Goal: Information Seeking & Learning: Learn about a topic

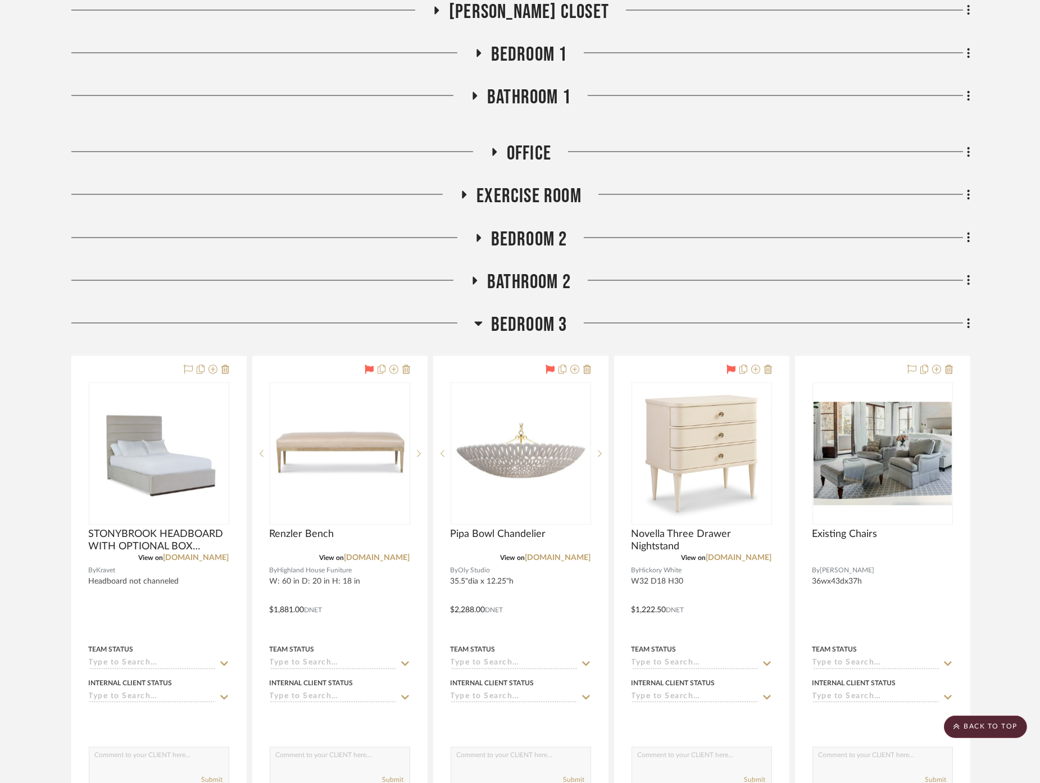
click at [529, 326] on span "Bedroom 3" at bounding box center [529, 325] width 76 height 24
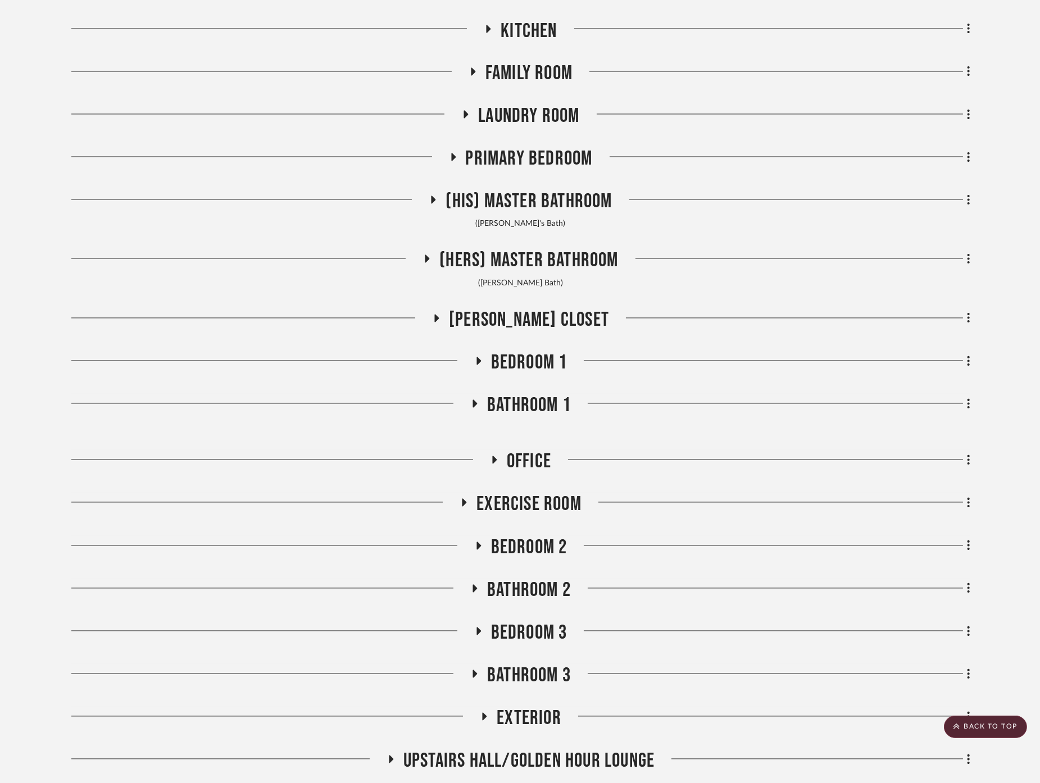
scroll to position [4630, 0]
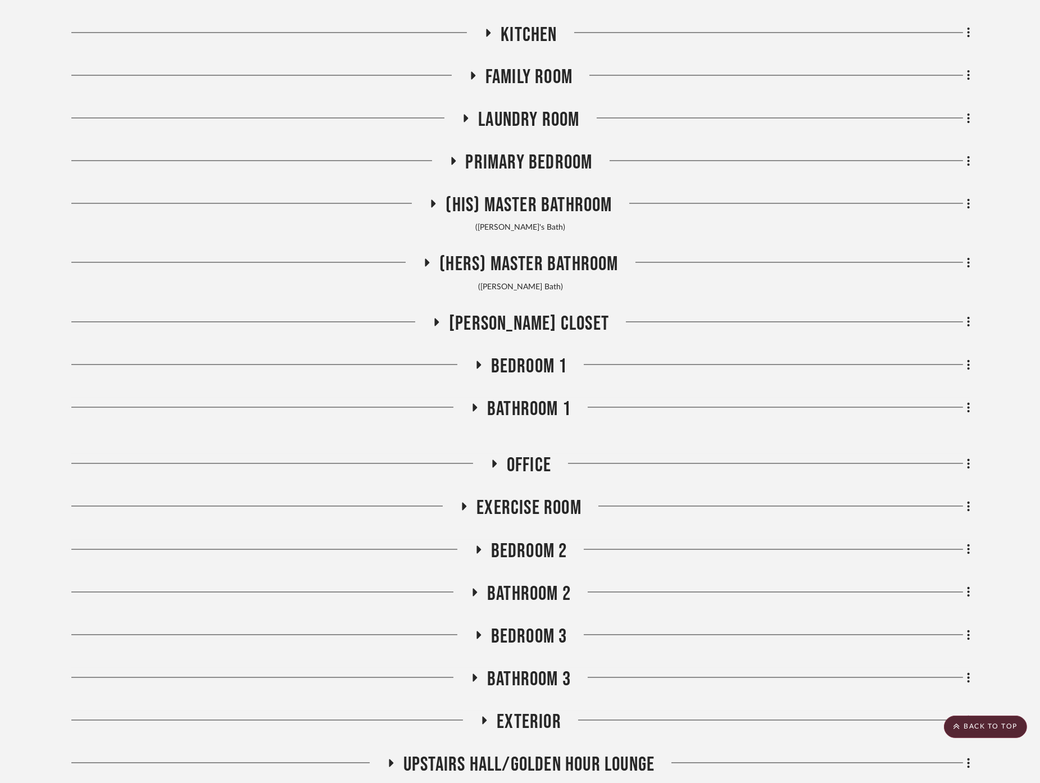
click at [489, 156] on span "Primary Bedroom" at bounding box center [529, 163] width 127 height 24
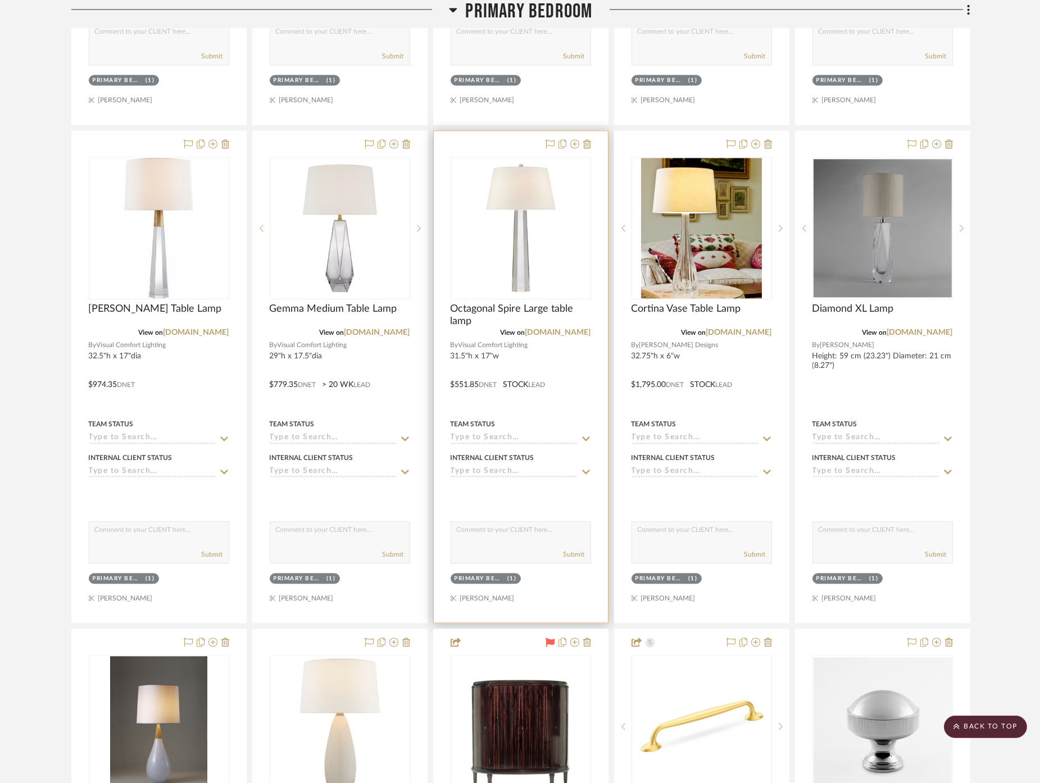
scroll to position [5504, 0]
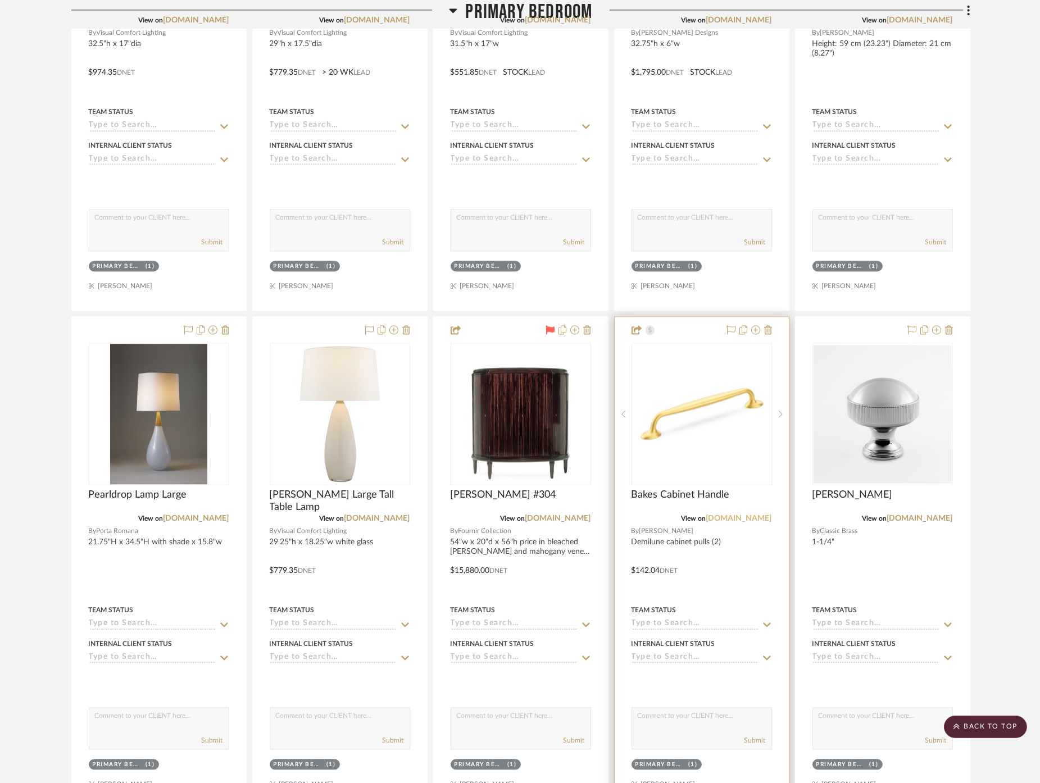
click at [737, 515] on link "[DOMAIN_NAME]" at bounding box center [739, 519] width 66 height 8
click at [460, 7] on h3 "Primary Bedroom" at bounding box center [521, 12] width 144 height 24
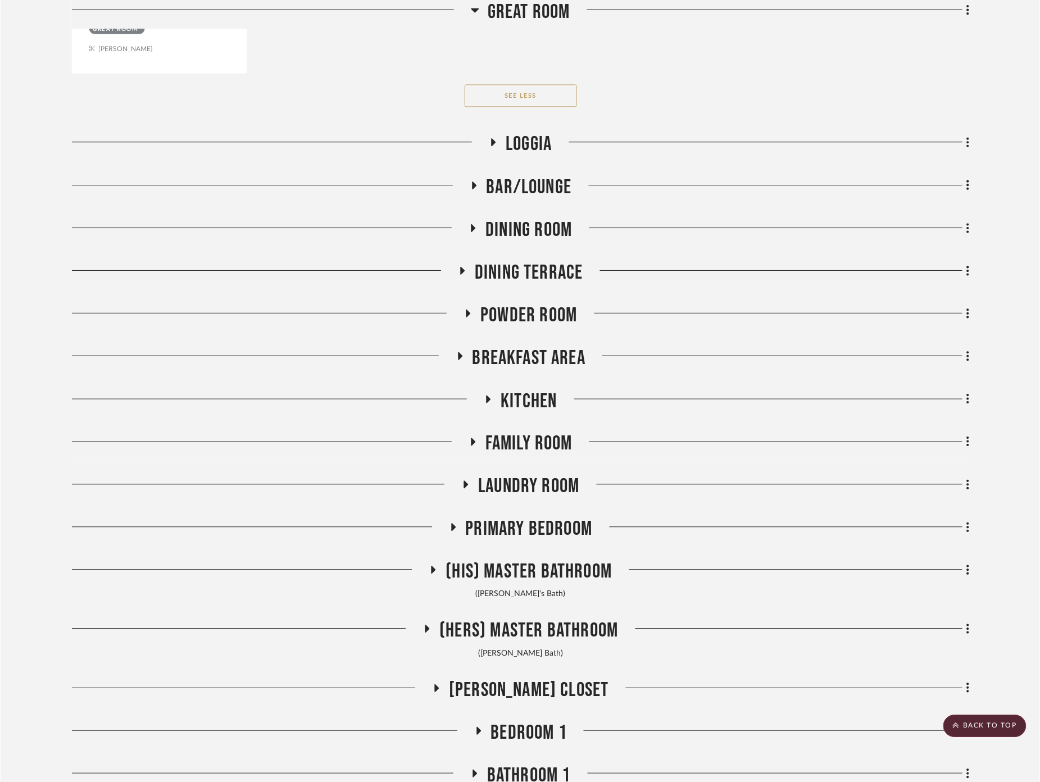
scroll to position [4255, 0]
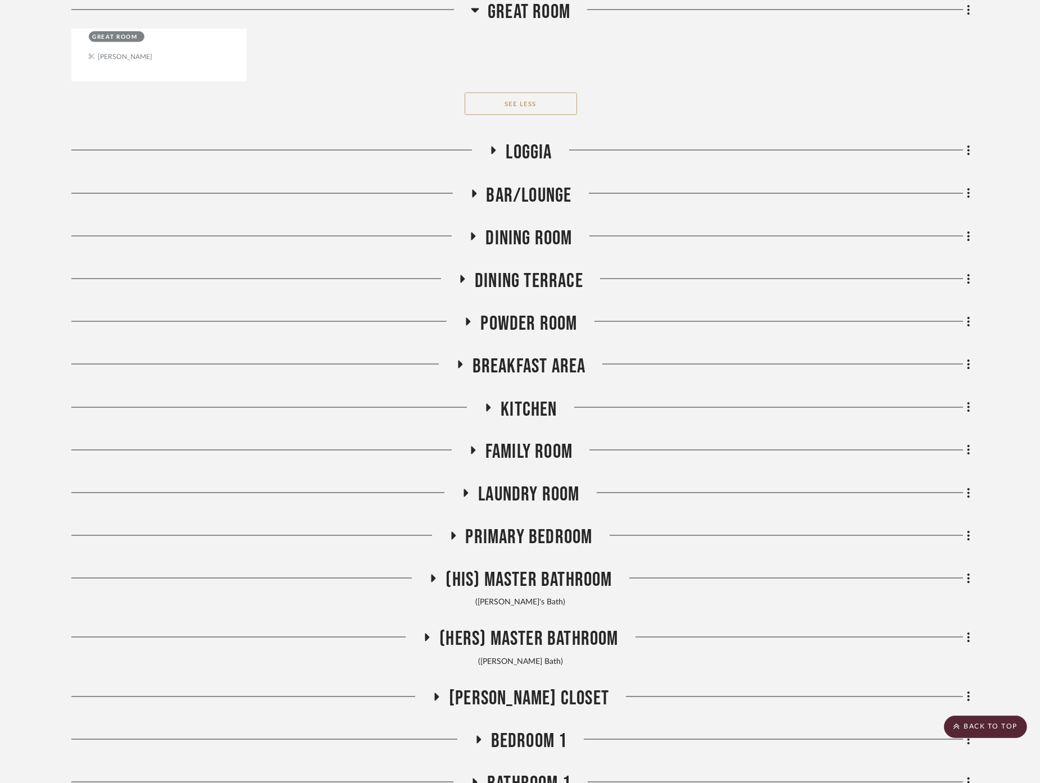
click at [522, 228] on span "Dining Room" at bounding box center [529, 238] width 87 height 24
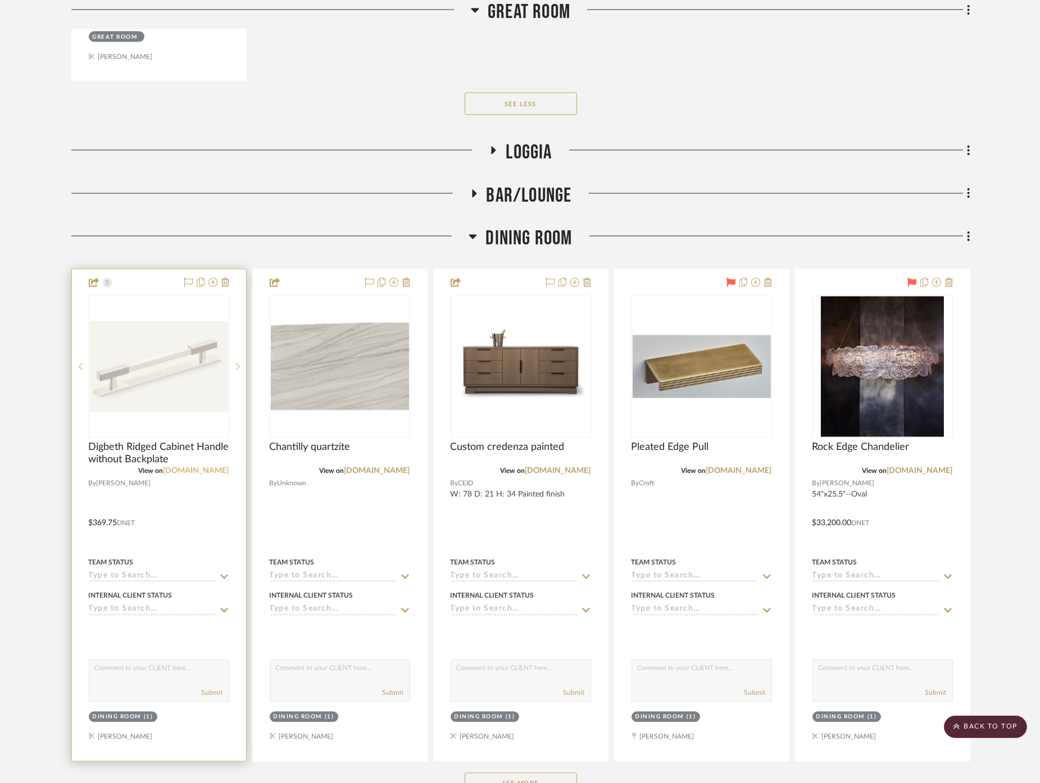
click at [212, 468] on link "[DOMAIN_NAME]" at bounding box center [197, 472] width 66 height 8
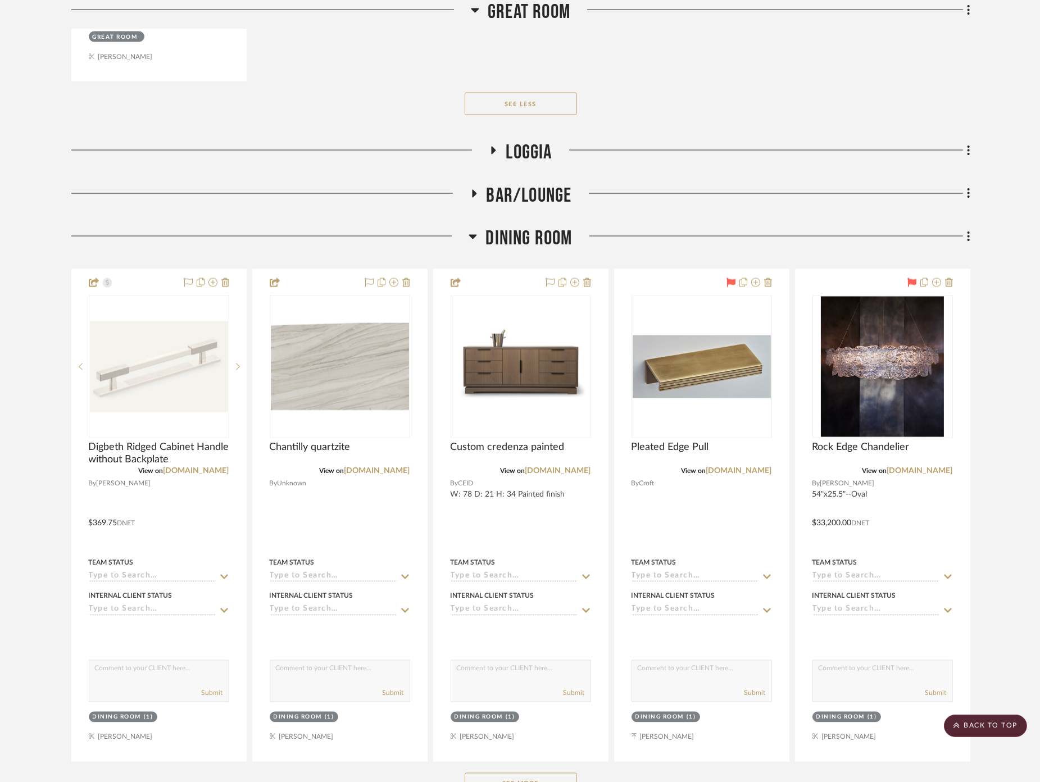
click at [527, 226] on span "Dining Room" at bounding box center [529, 238] width 87 height 24
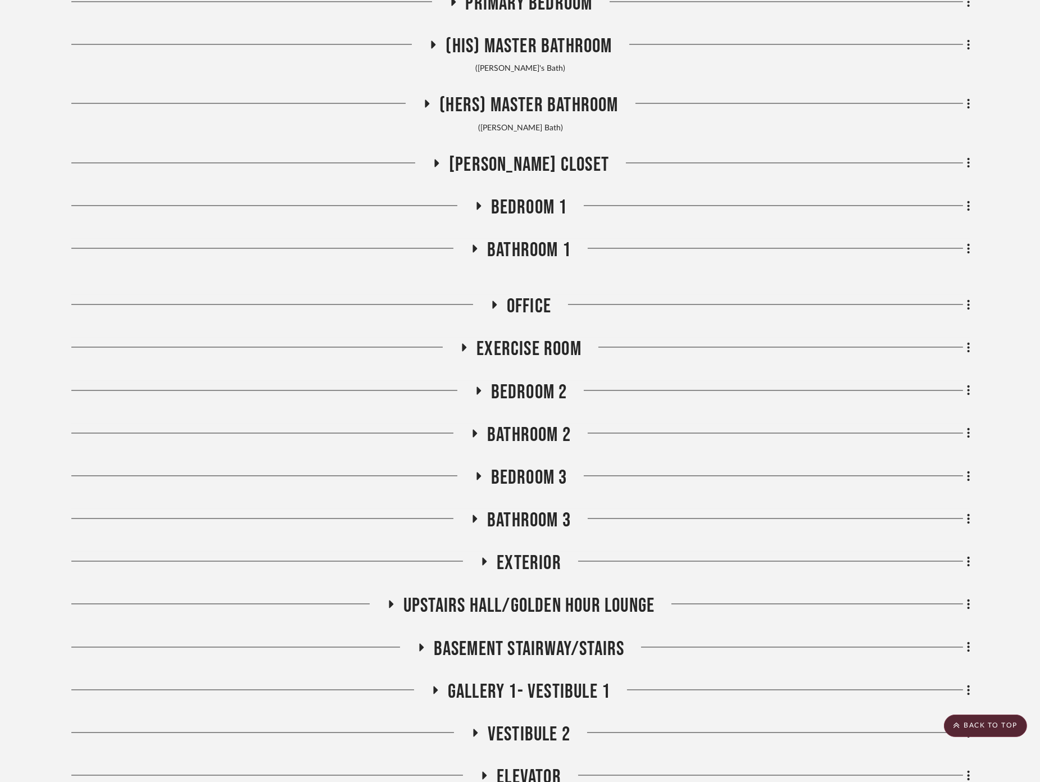
scroll to position [4943, 0]
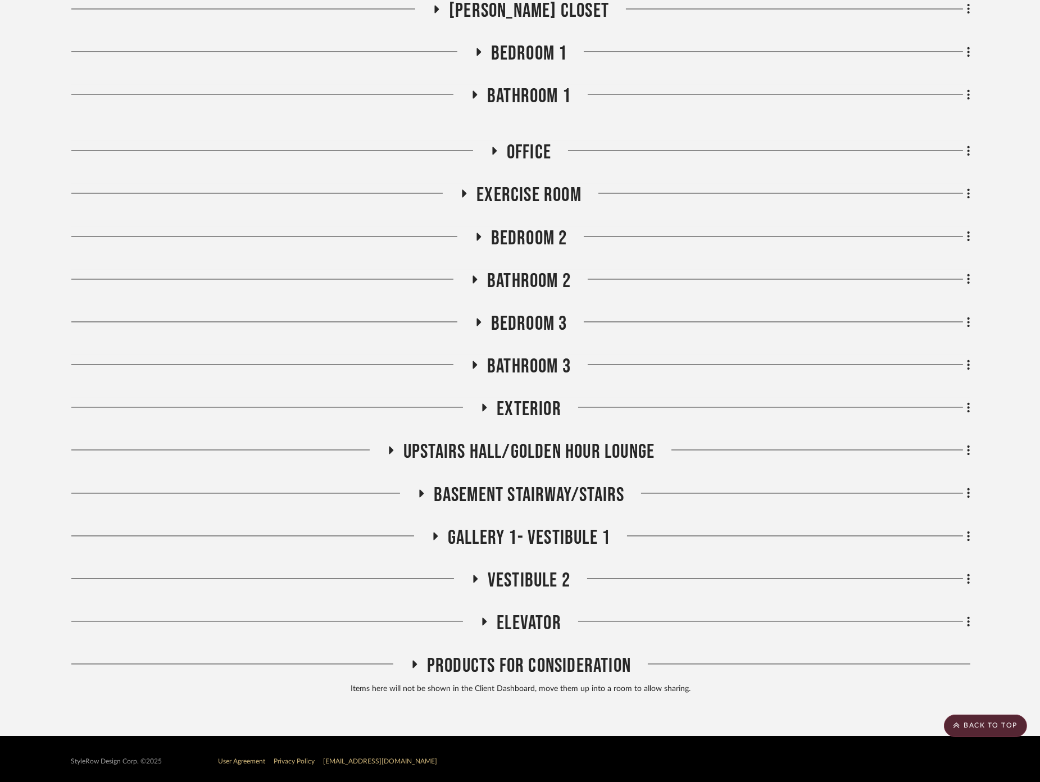
click at [513, 532] on span "Gallery 1- Vestibule 1" at bounding box center [529, 538] width 162 height 24
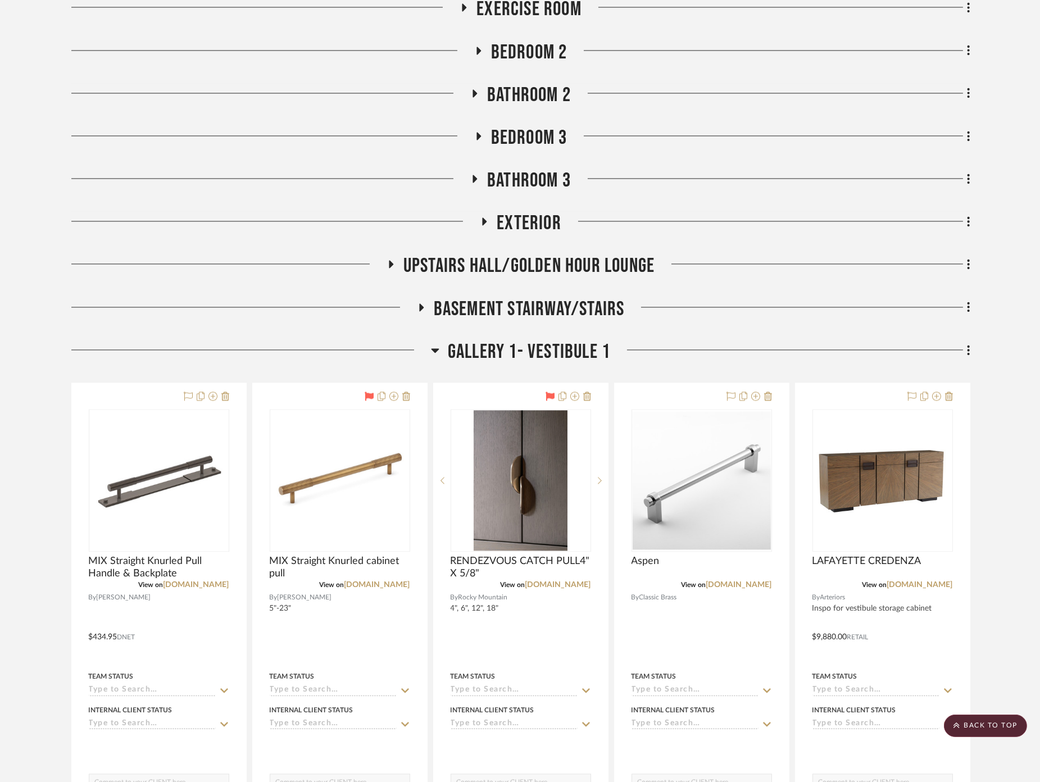
scroll to position [5131, 0]
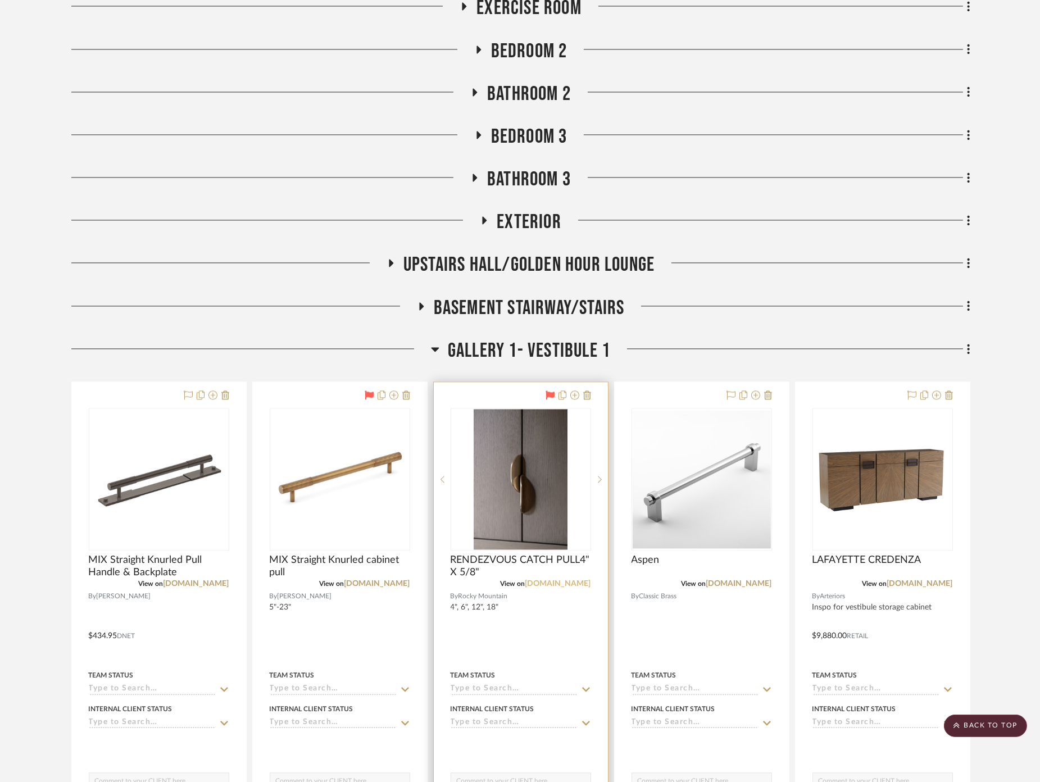
click at [552, 580] on link "[DOMAIN_NAME]" at bounding box center [558, 584] width 66 height 8
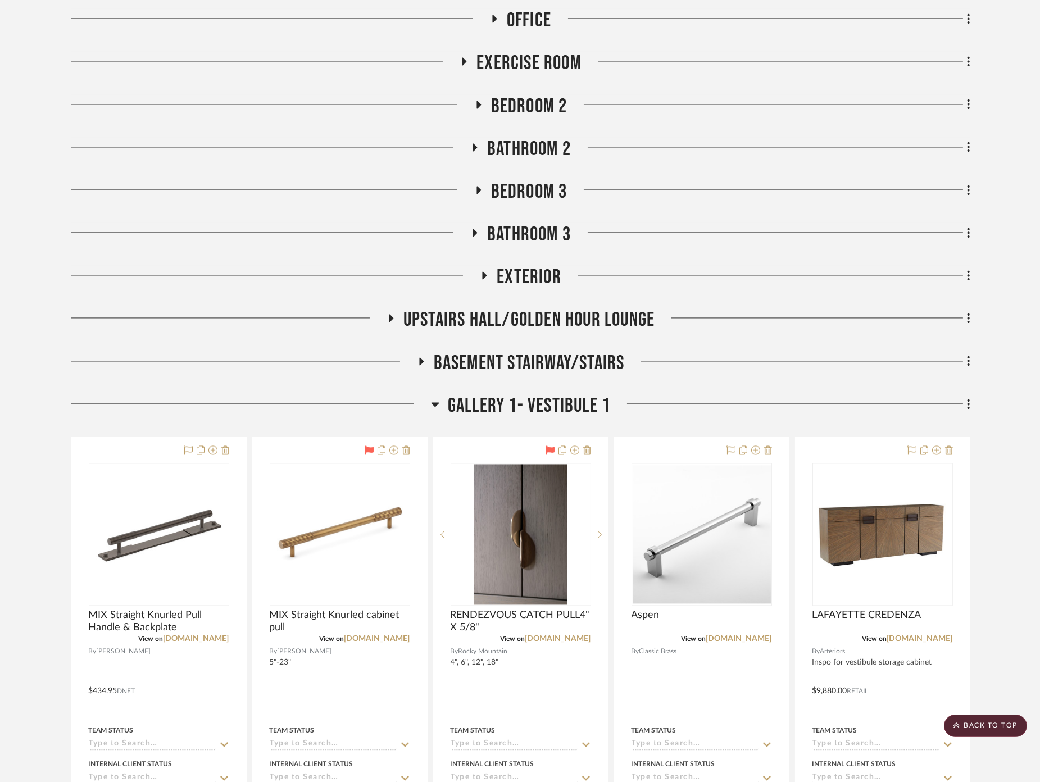
scroll to position [5006, 0]
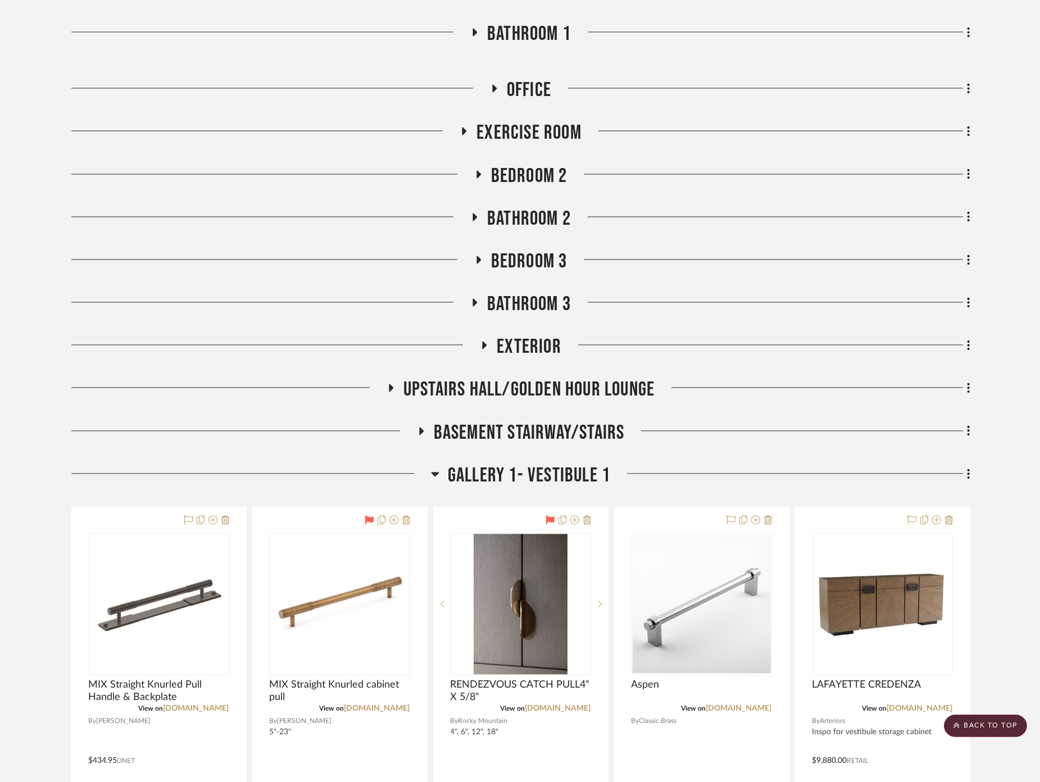
click at [528, 168] on span "Bedroom 2" at bounding box center [529, 176] width 76 height 24
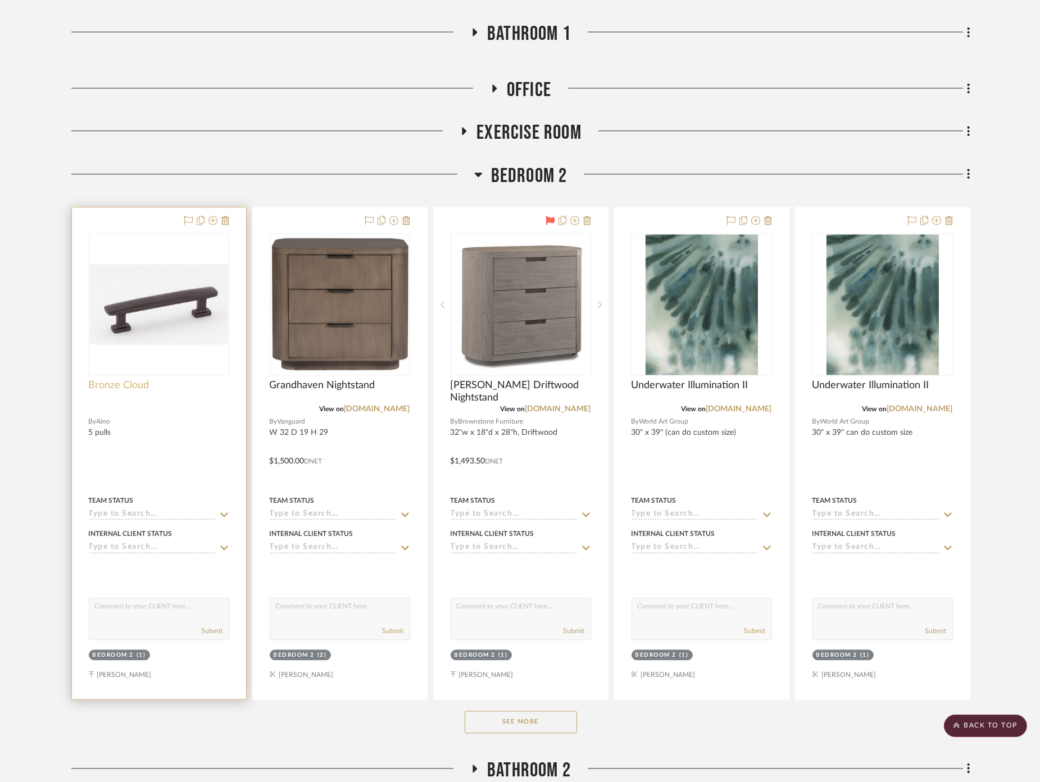
click at [129, 379] on span "Bronze Cloud" at bounding box center [119, 385] width 61 height 12
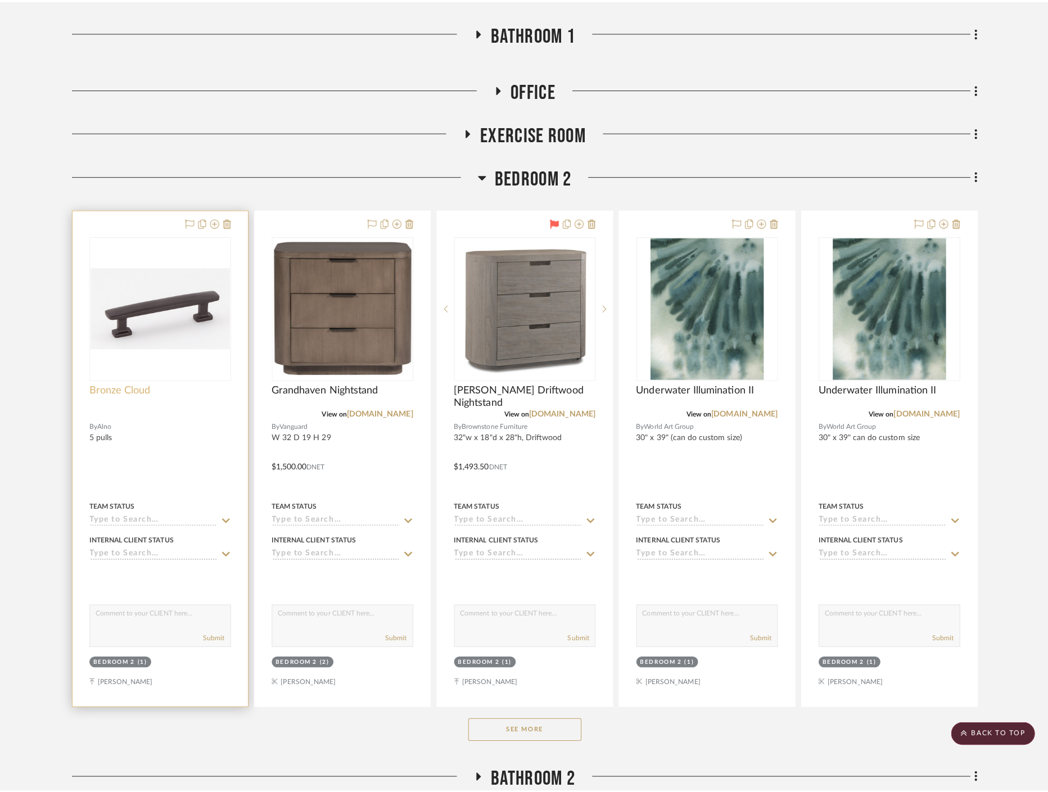
scroll to position [0, 0]
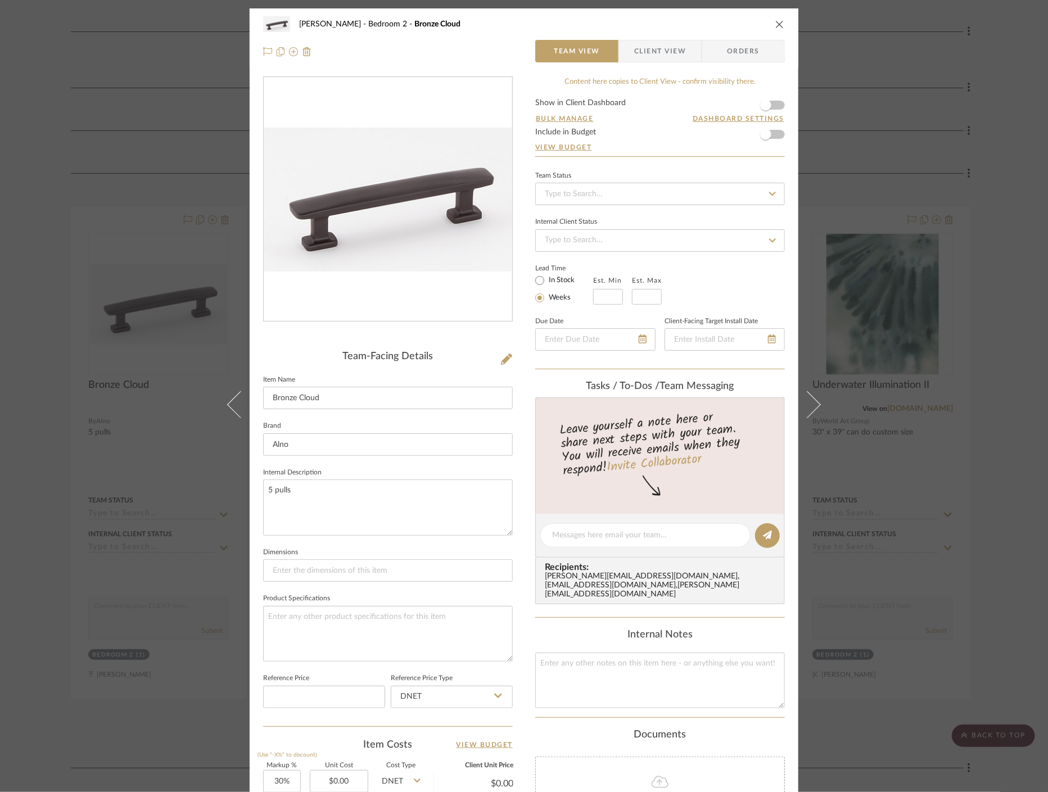
click at [349, 269] on img "0" at bounding box center [388, 200] width 248 height 144
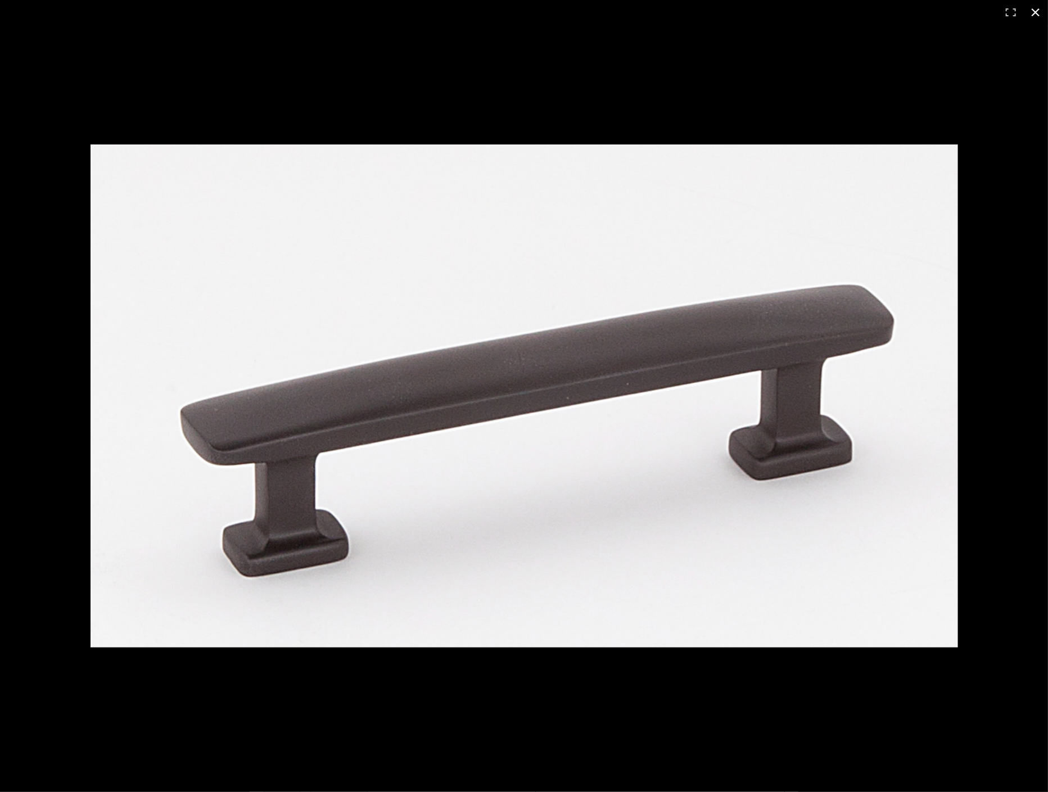
click at [87, 359] on div at bounding box center [524, 396] width 1048 height 792
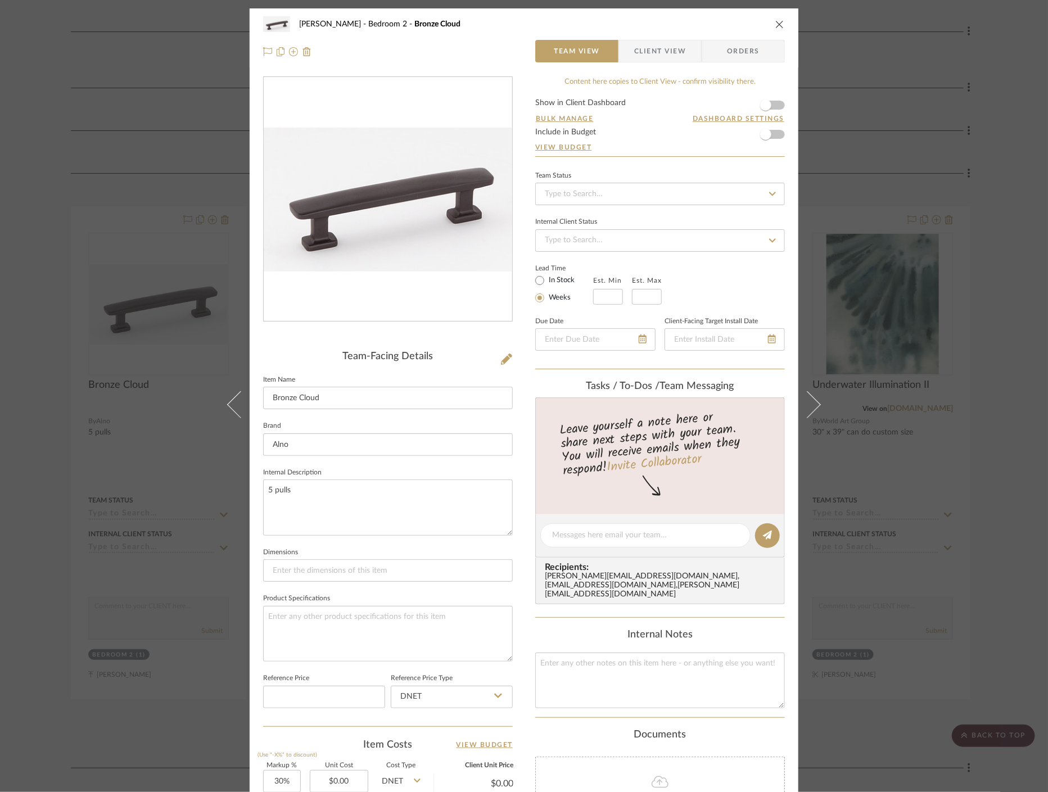
click at [71, 371] on div "[PERSON_NAME] Bedroom 2 Bronze Cloud Team View Client View Orders Team-Facing D…" at bounding box center [524, 396] width 1048 height 792
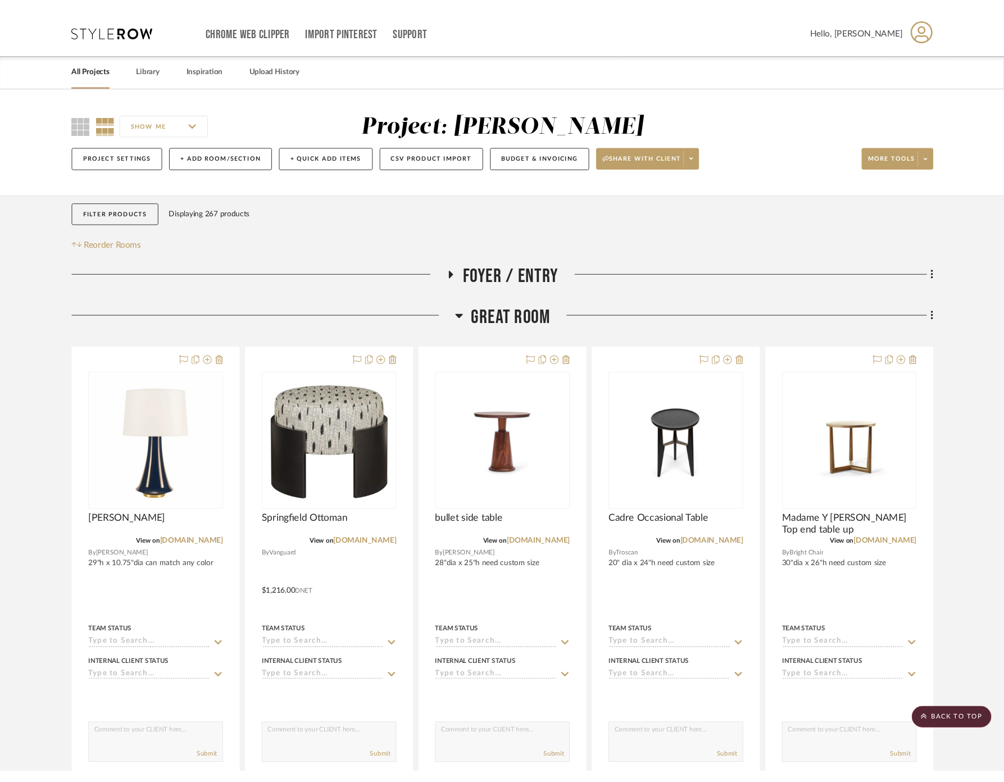
scroll to position [5006, 0]
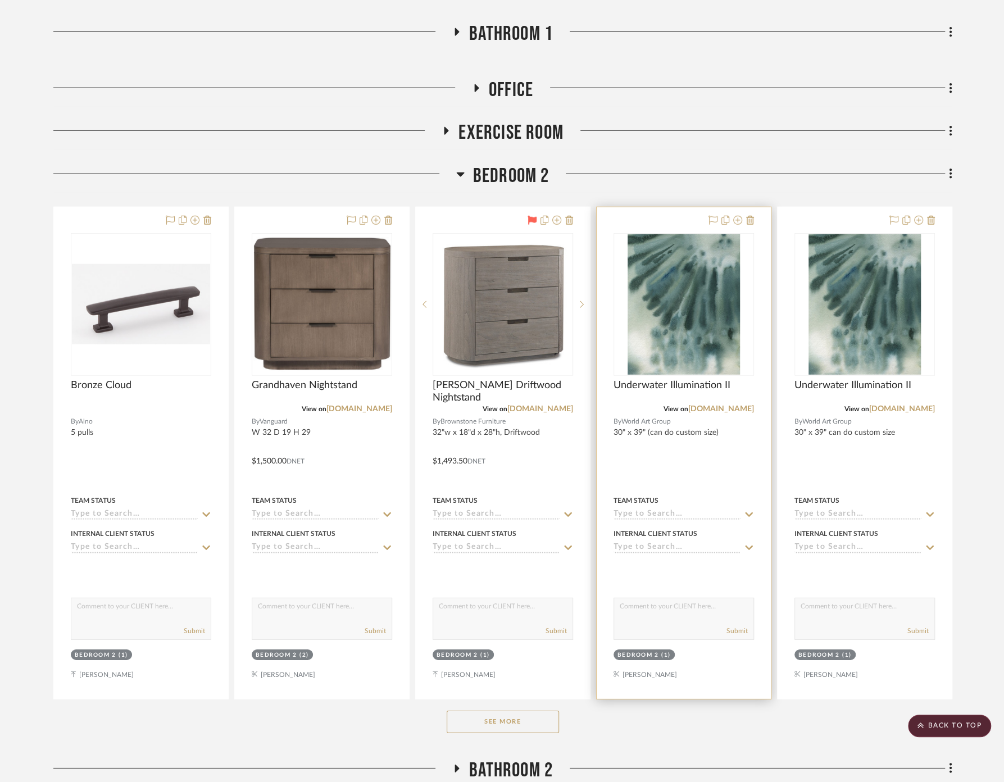
drag, startPoint x: 751, startPoint y: 646, endPoint x: 745, endPoint y: 631, distance: 16.9
click at [751, 649] on div "Bedroom 2 (1)" at bounding box center [684, 657] width 143 height 16
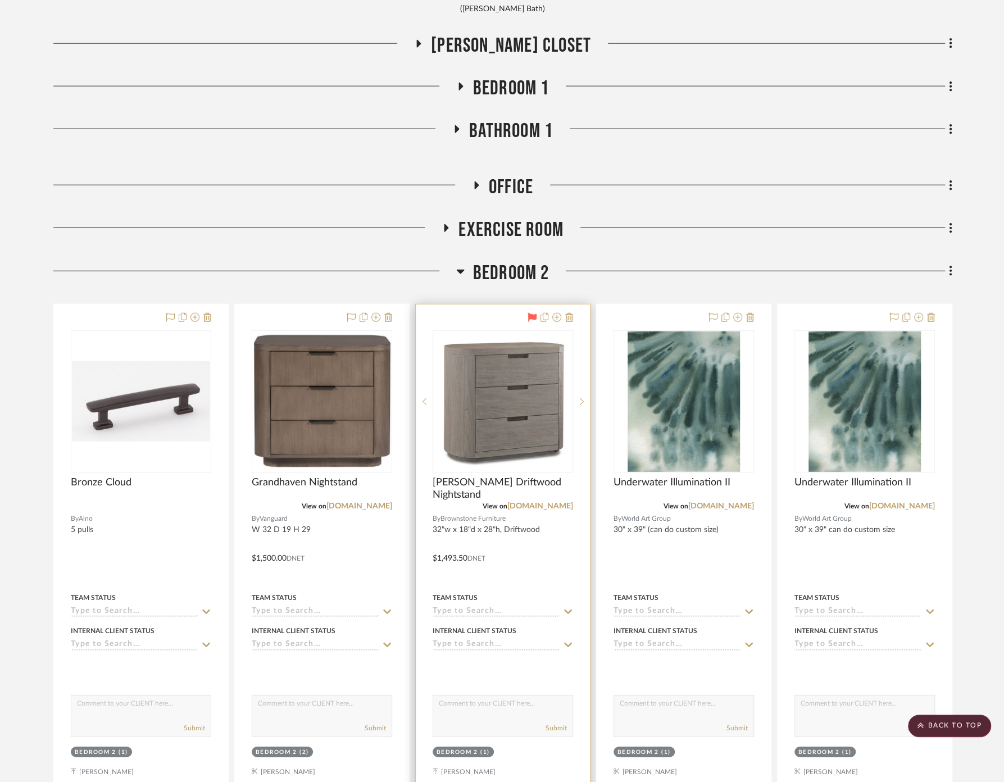
scroll to position [4756, 0]
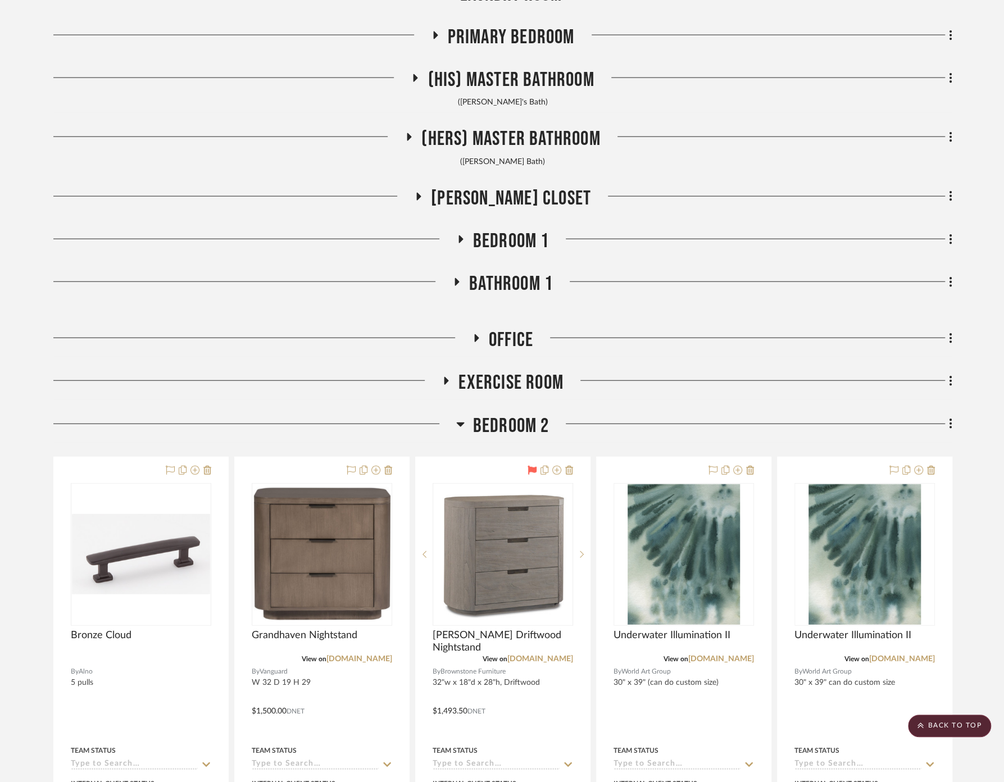
click at [496, 237] on span "Bedroom 1" at bounding box center [511, 241] width 76 height 24
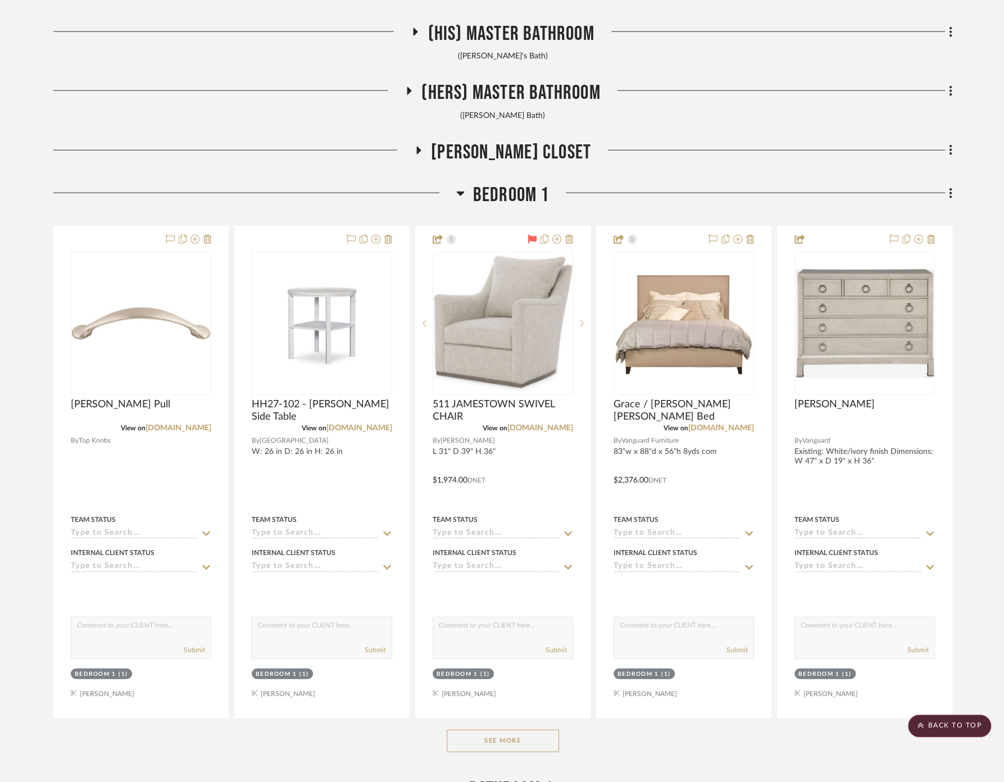
scroll to position [5006, 0]
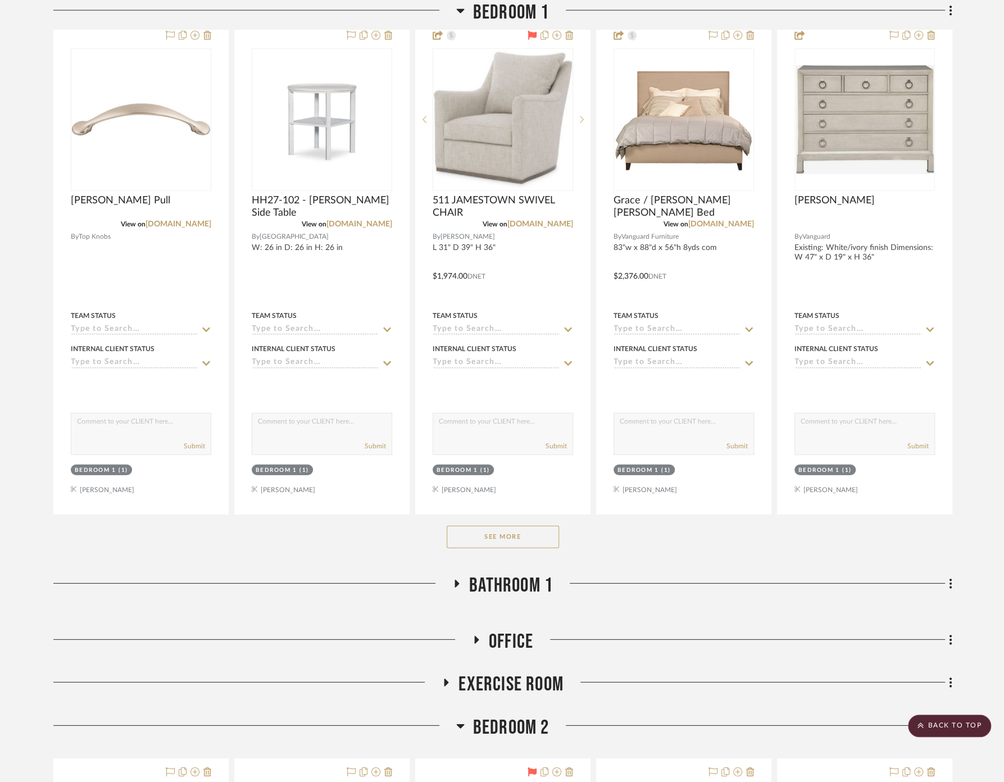
click at [503, 535] on button "See More" at bounding box center [503, 537] width 112 height 22
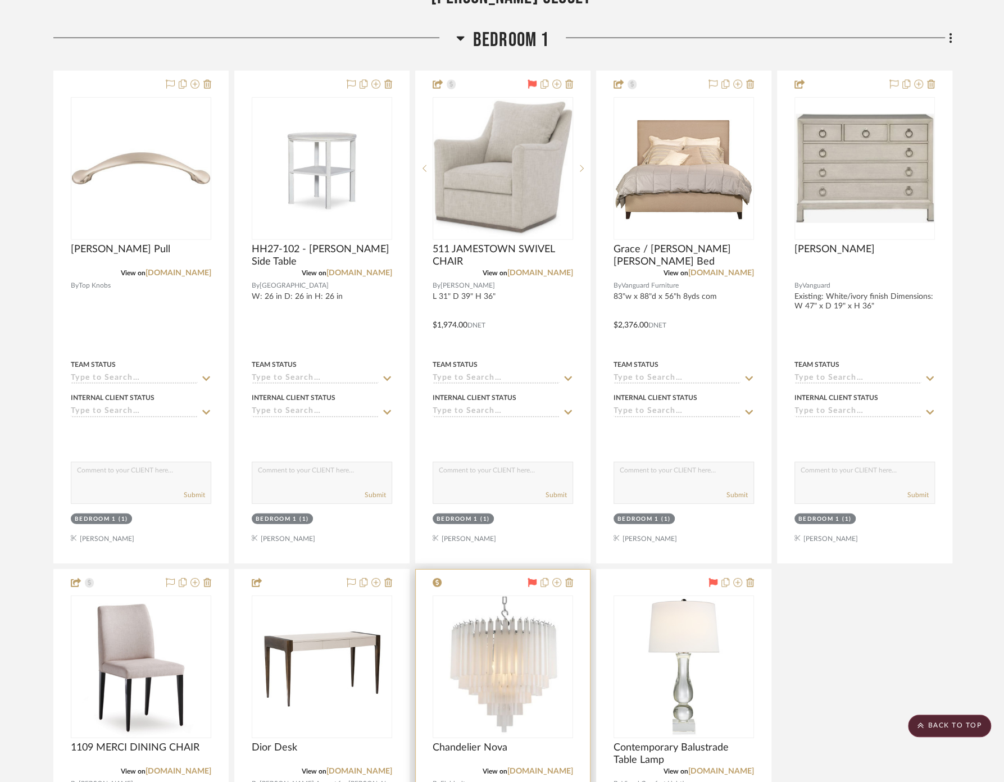
scroll to position [4881, 0]
